Goal: Check status: Check status

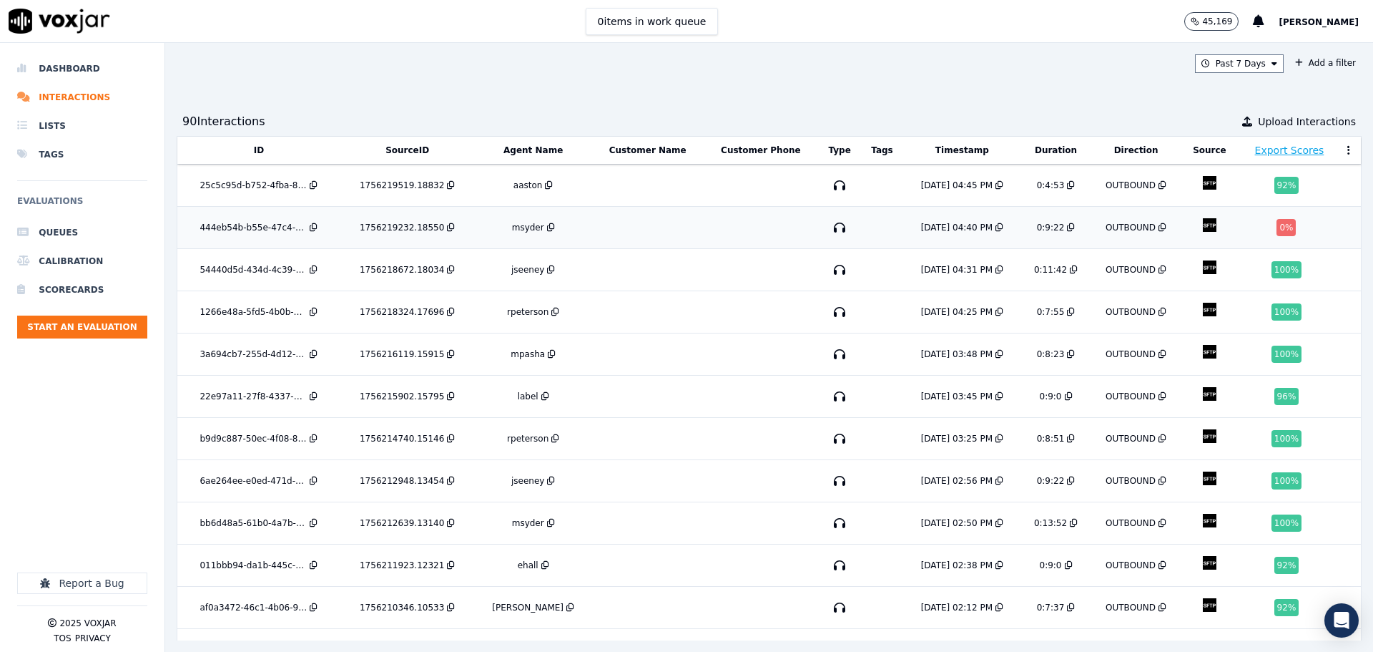
click at [704, 223] on td at bounding box center [761, 228] width 114 height 42
click at [1200, 67] on button "Past 7 Days" at bounding box center [1239, 63] width 89 height 19
click at [1249, 240] on button "Add" at bounding box center [1263, 228] width 28 height 23
click at [1225, 67] on button "Past 7 Days" at bounding box center [1239, 63] width 89 height 19
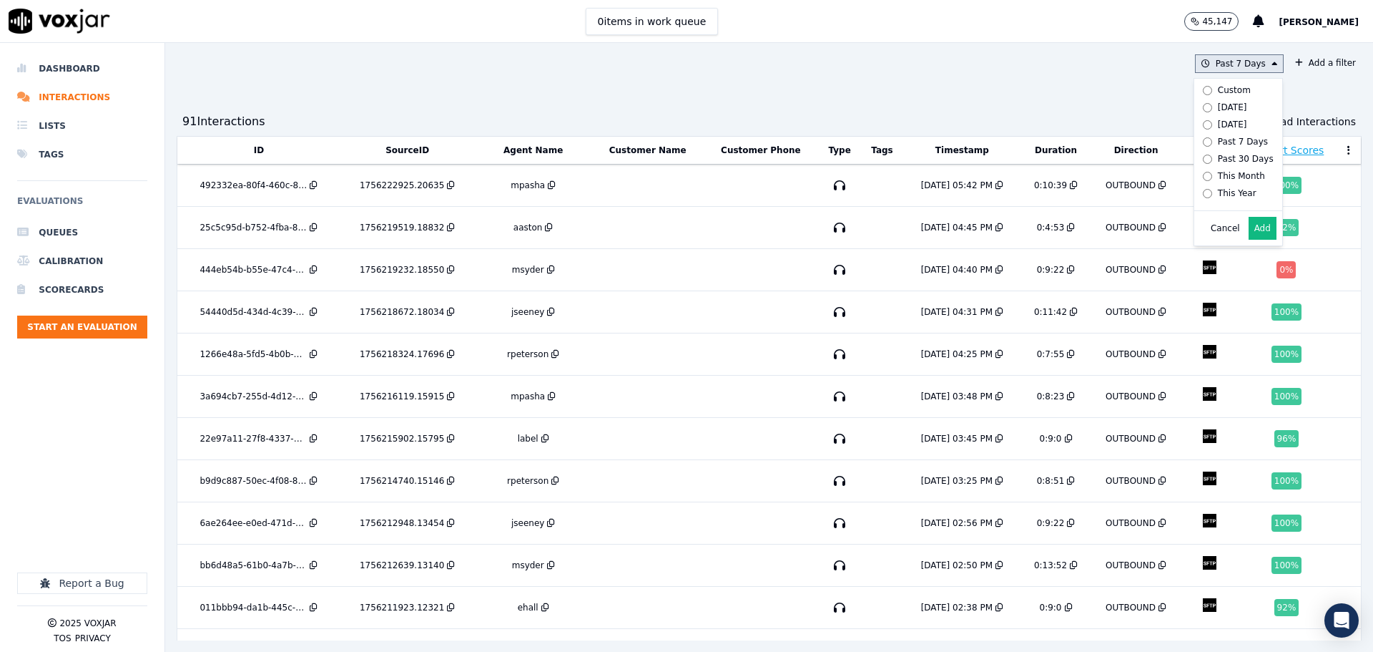
click at [1218, 107] on div "Today" at bounding box center [1232, 107] width 29 height 11
click at [1249, 234] on button "Add" at bounding box center [1263, 228] width 28 height 23
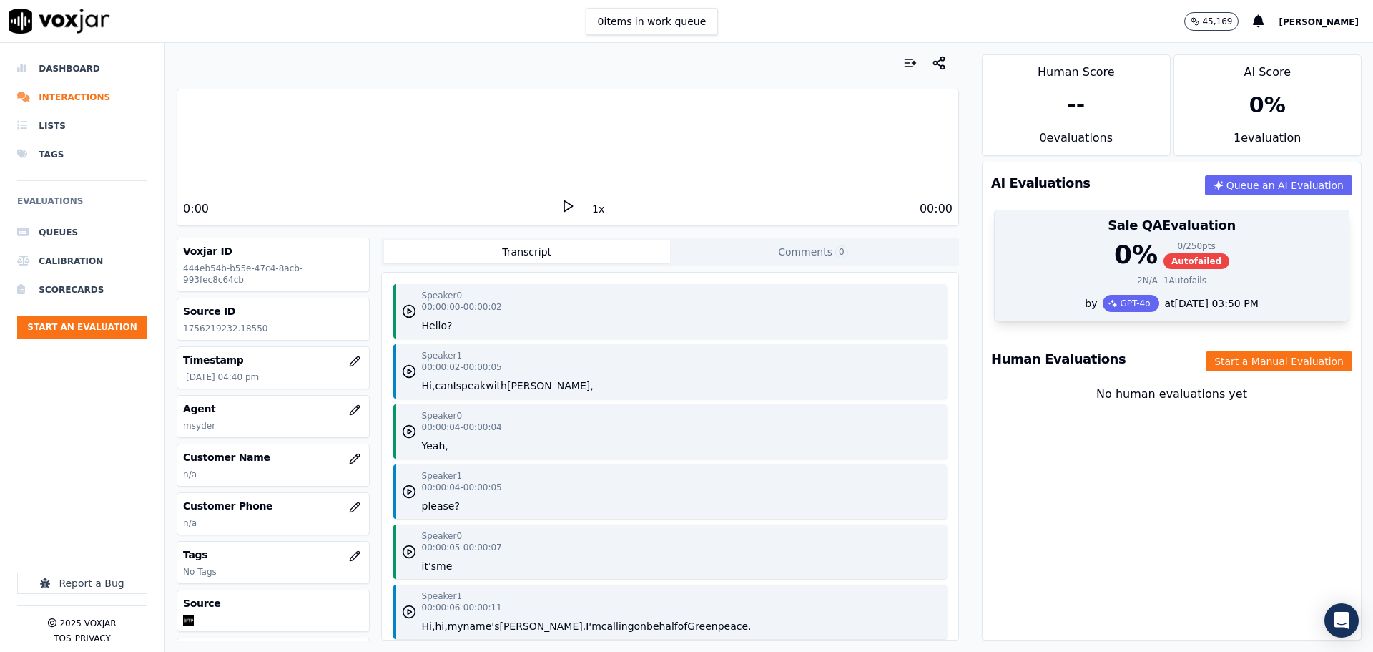
click at [1016, 252] on div "0 % 0 / 250 pts Autofailed" at bounding box center [1172, 254] width 337 height 29
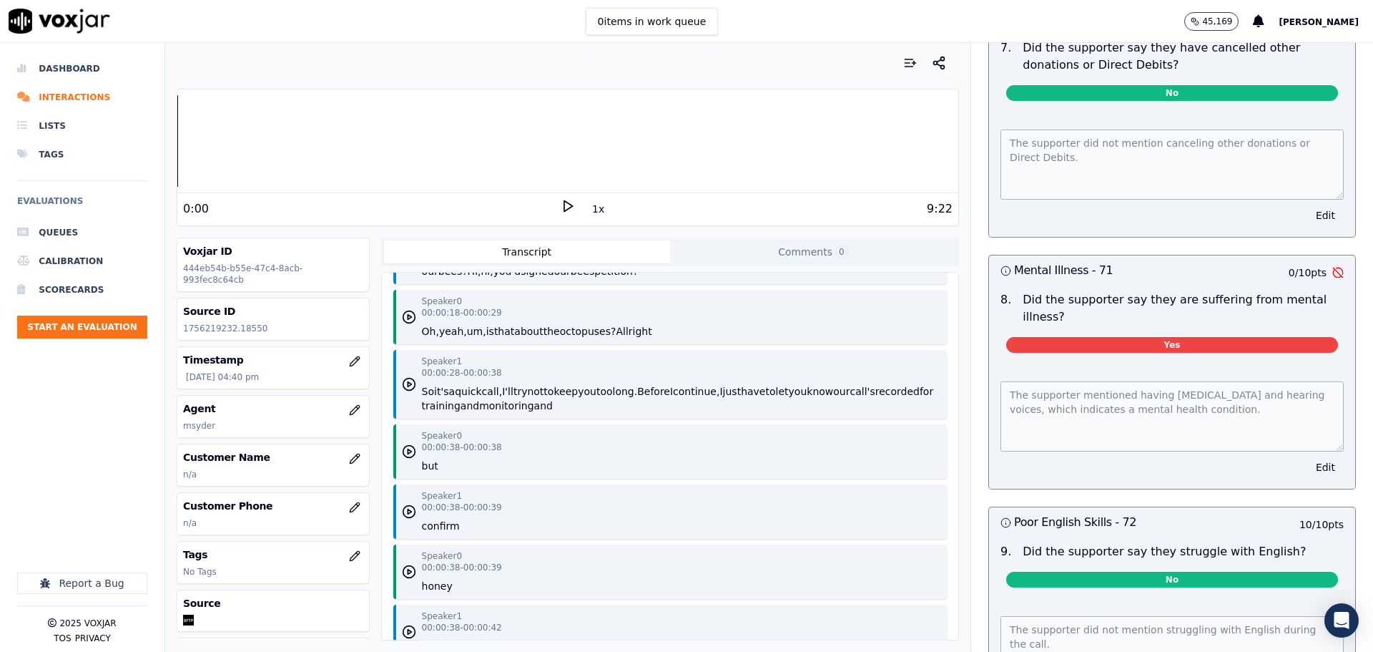
scroll to position [6660, 0]
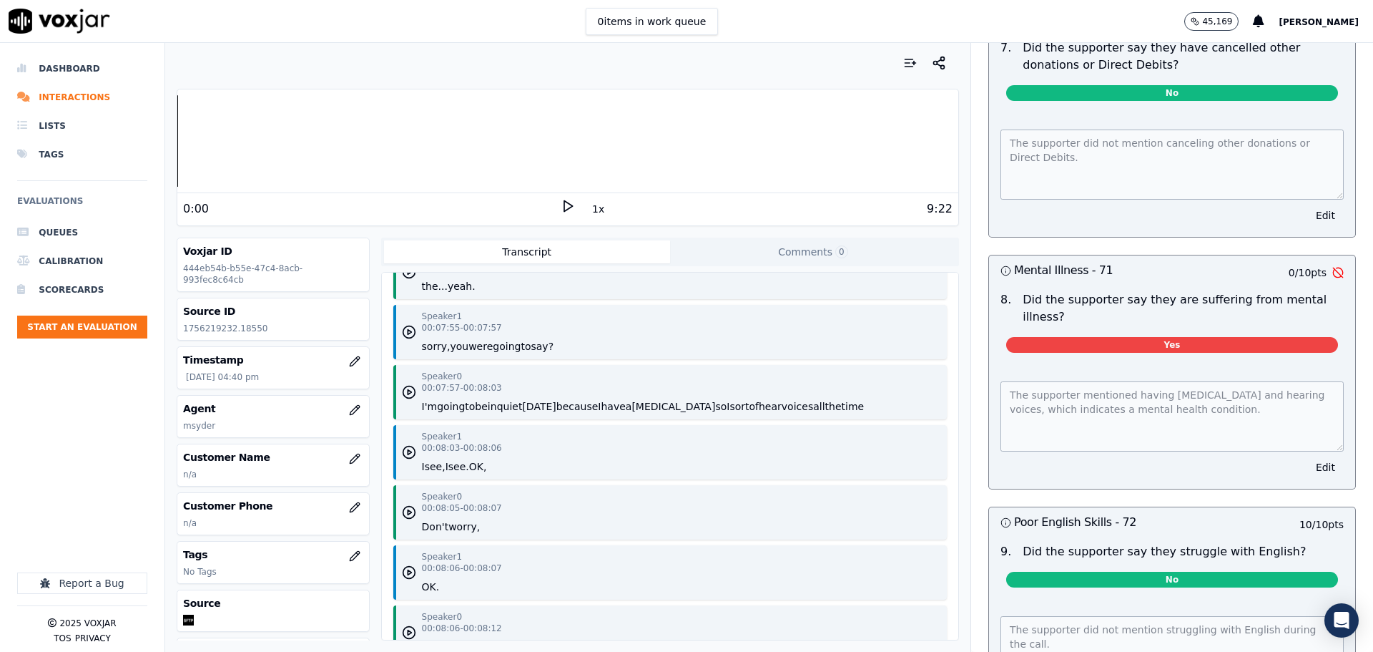
click at [556, 413] on button "because" at bounding box center [577, 406] width 42 height 14
click at [521, 353] on button "to" at bounding box center [526, 346] width 10 height 14
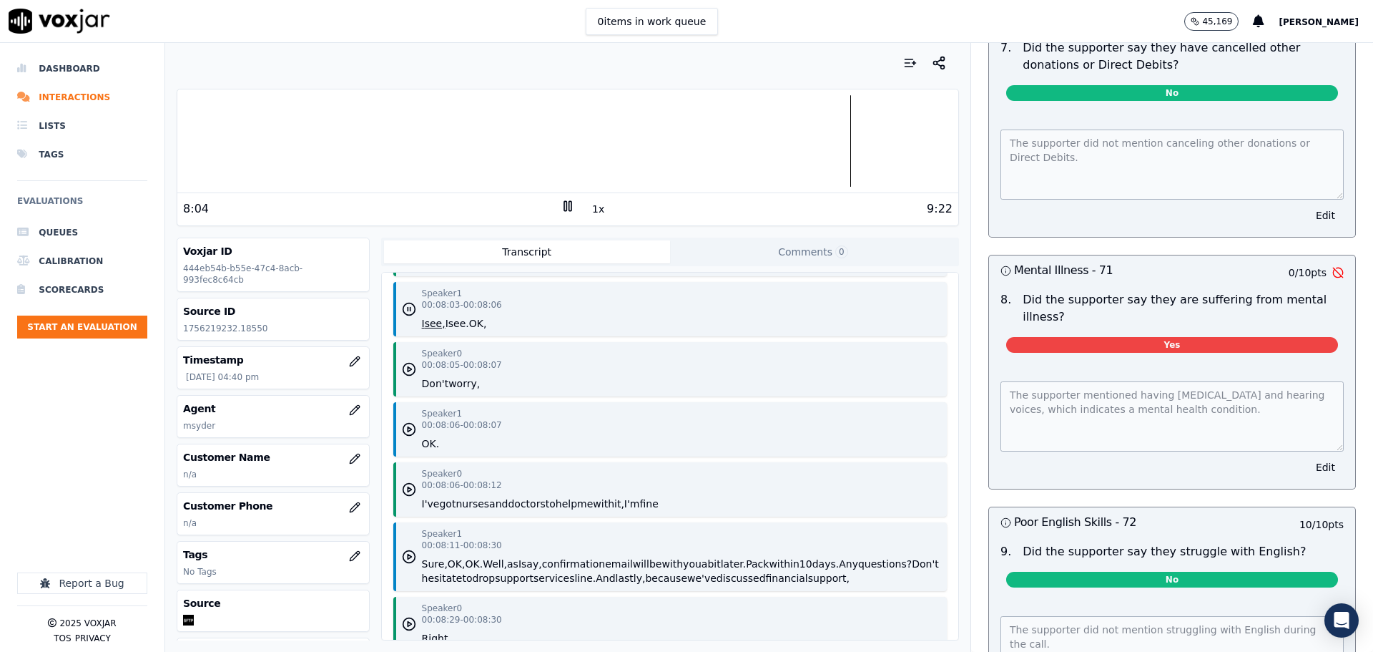
scroll to position [6875, 0]
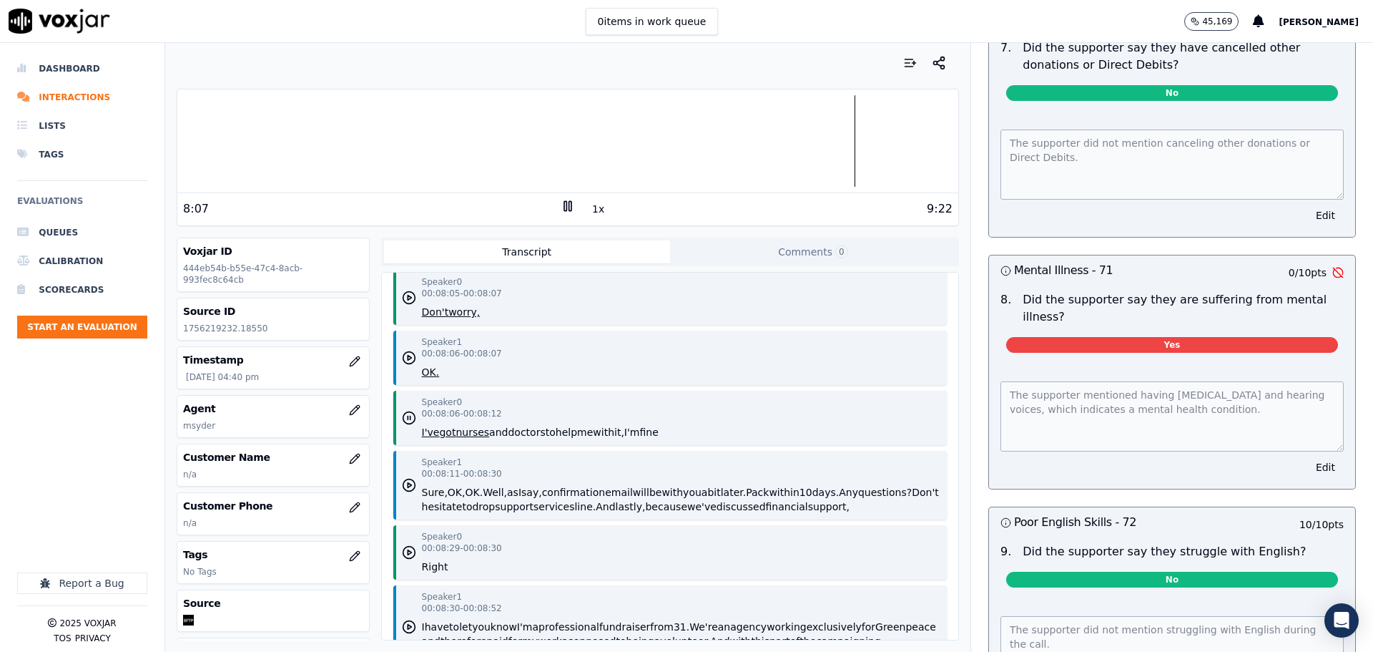
click at [564, 210] on rect at bounding box center [565, 205] width 2 height 9
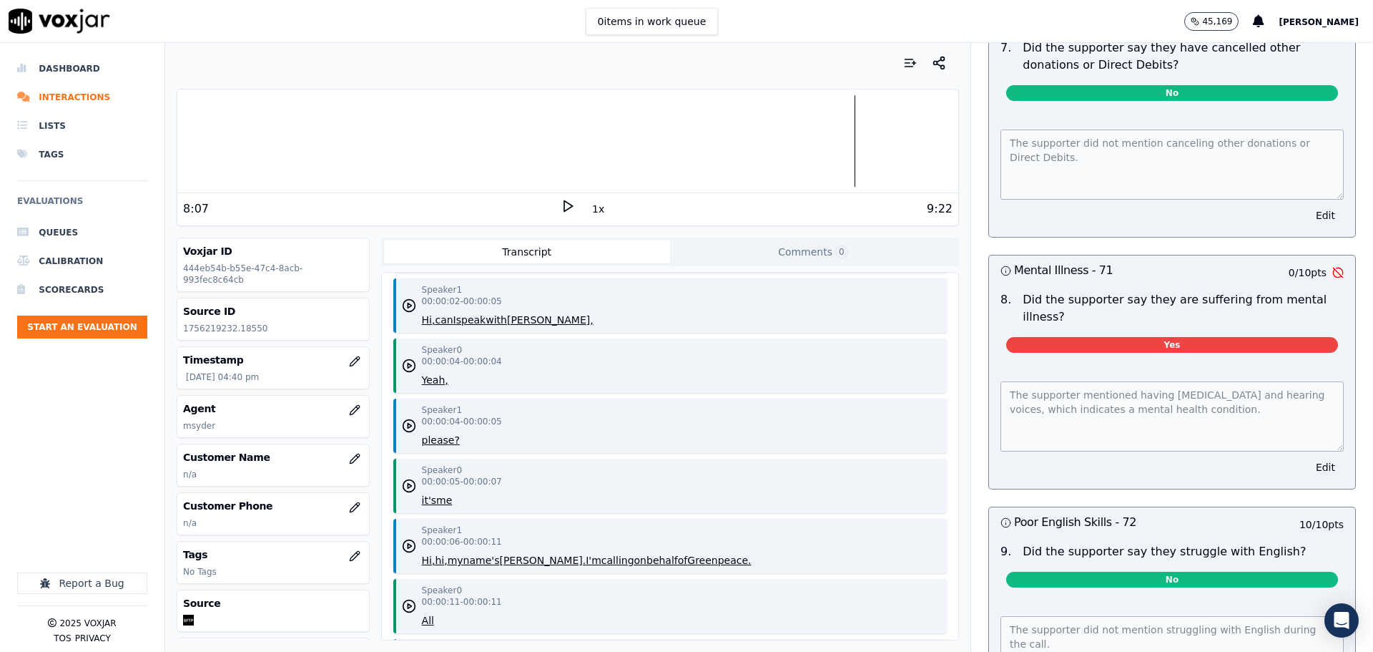
scroll to position [0, 0]
